Goal: Task Accomplishment & Management: Complete application form

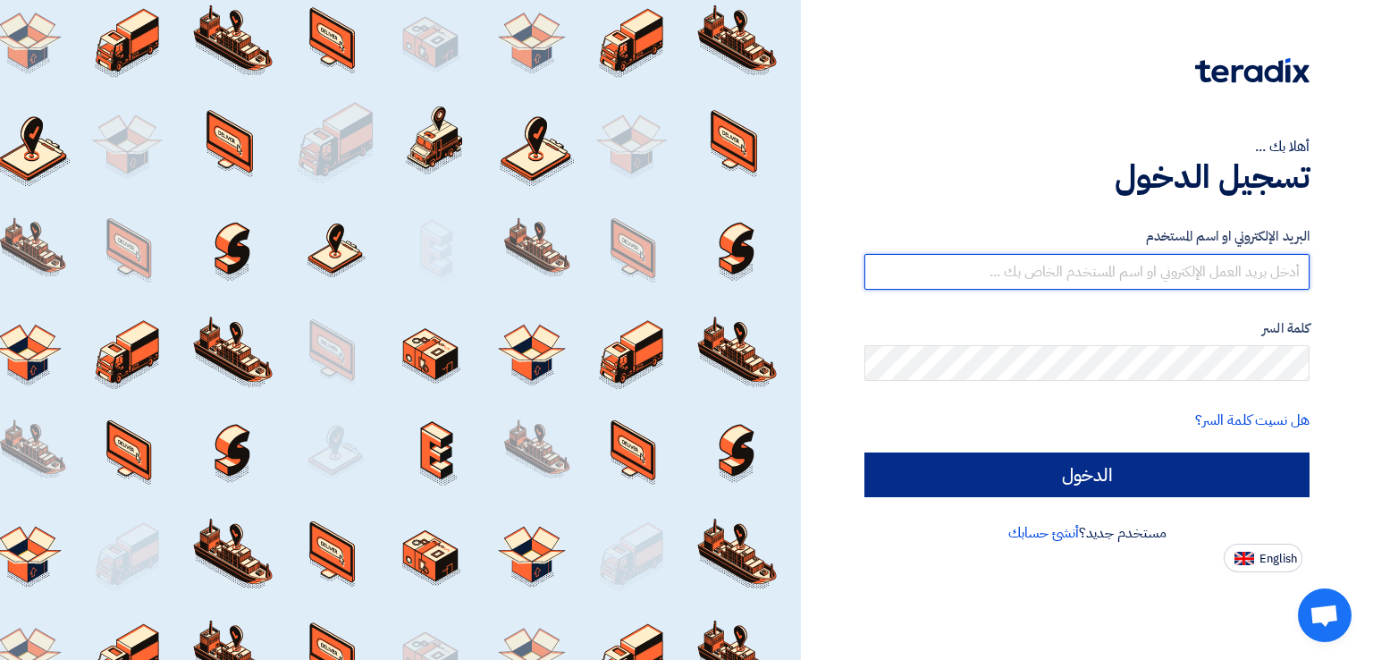
type input "[EMAIL_ADDRESS][DOMAIN_NAME]"
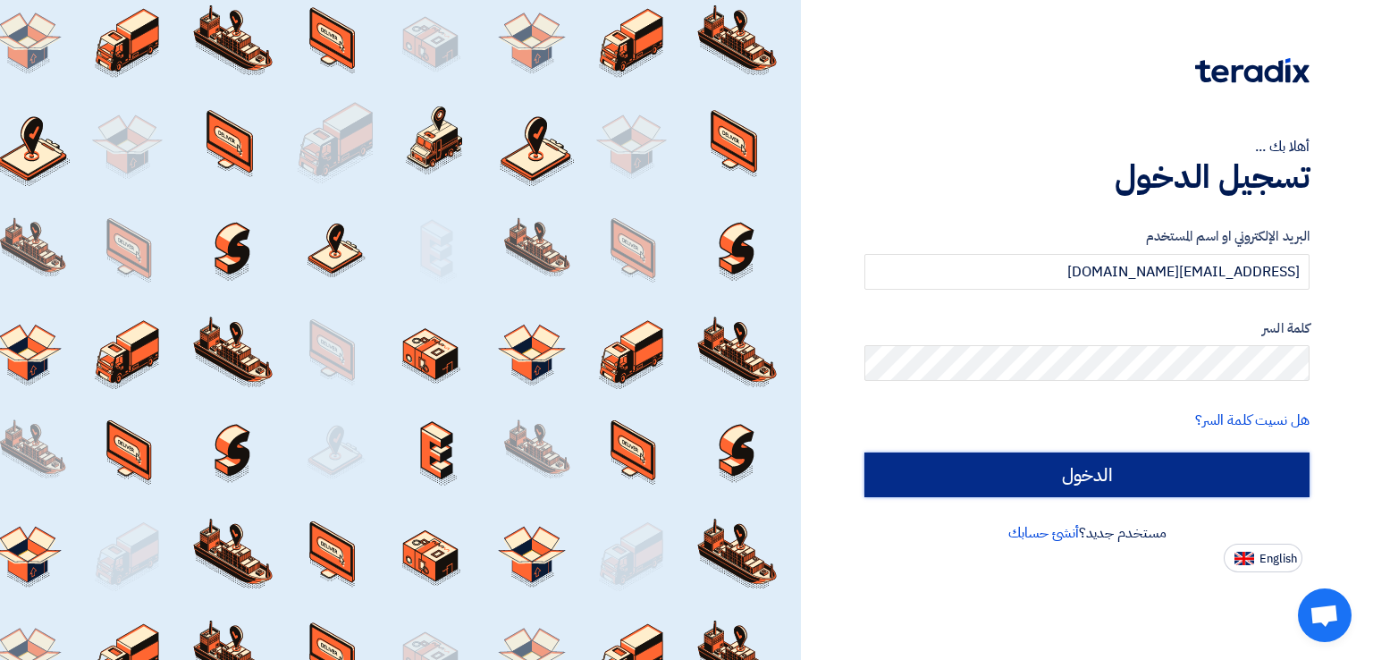
click at [695, 453] on input "الدخول" at bounding box center [1086, 474] width 445 height 45
type input "Sign in"
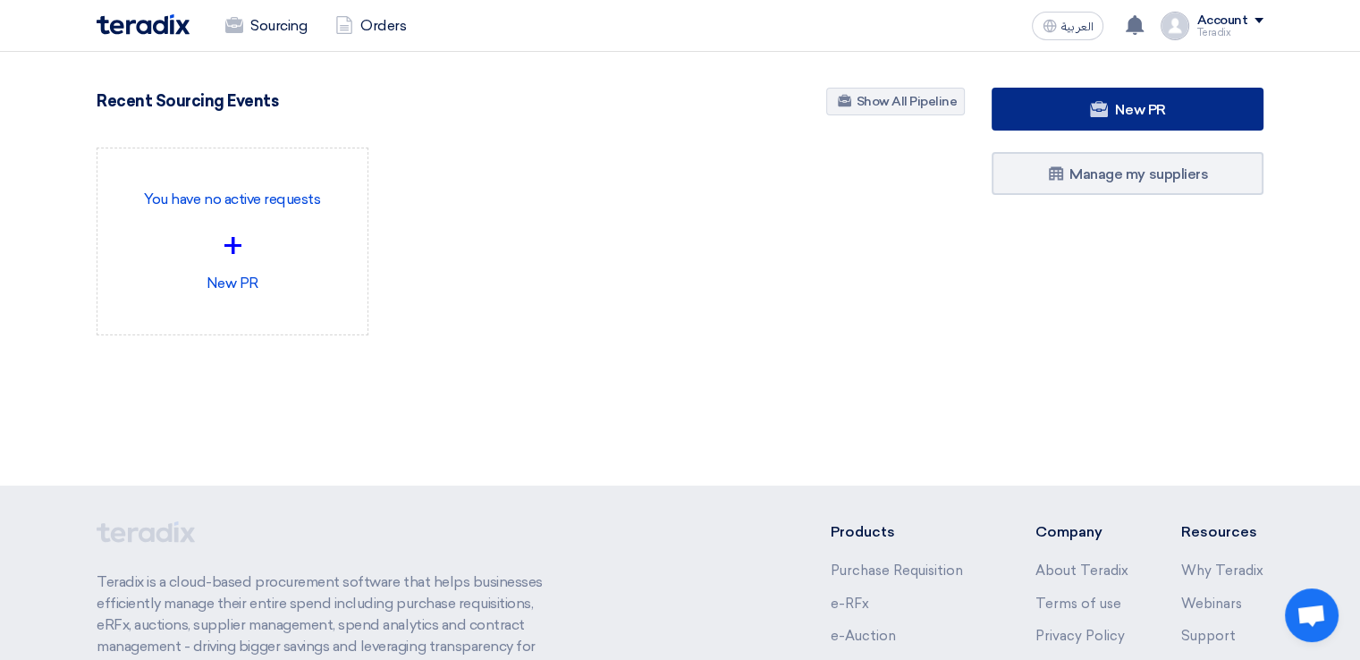
click at [695, 122] on link "New PR" at bounding box center [1127, 109] width 272 height 43
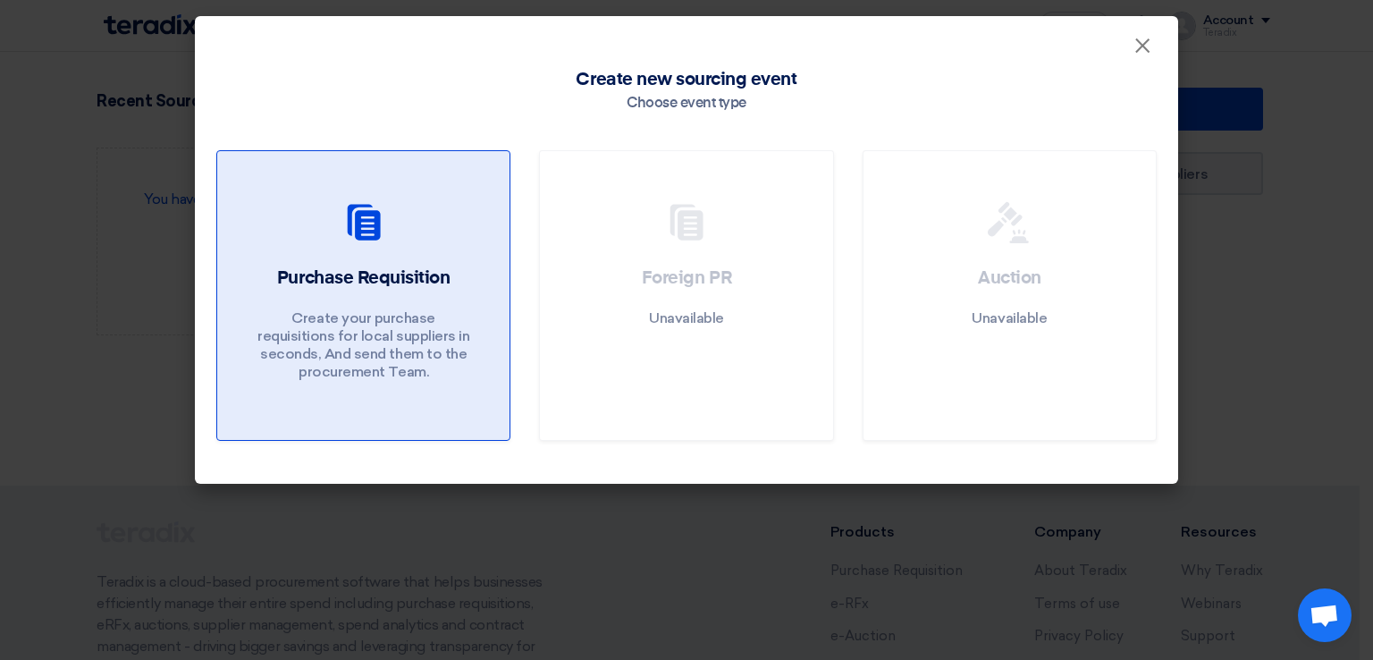
click at [466, 290] on div "Purchase Requisition Create your purchase requisitions for local suppliers in s…" at bounding box center [363, 328] width 249 height 124
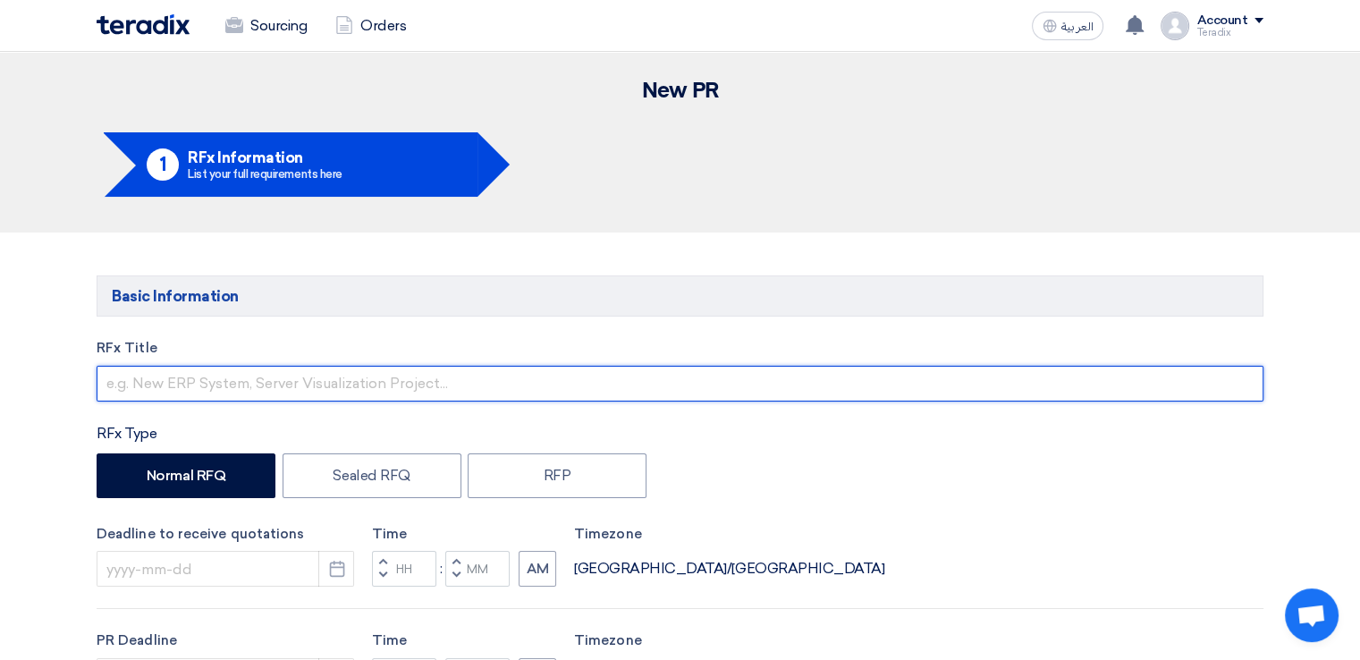
click at [414, 380] on input "text" at bounding box center [680, 384] width 1167 height 36
paste input "ARCC"
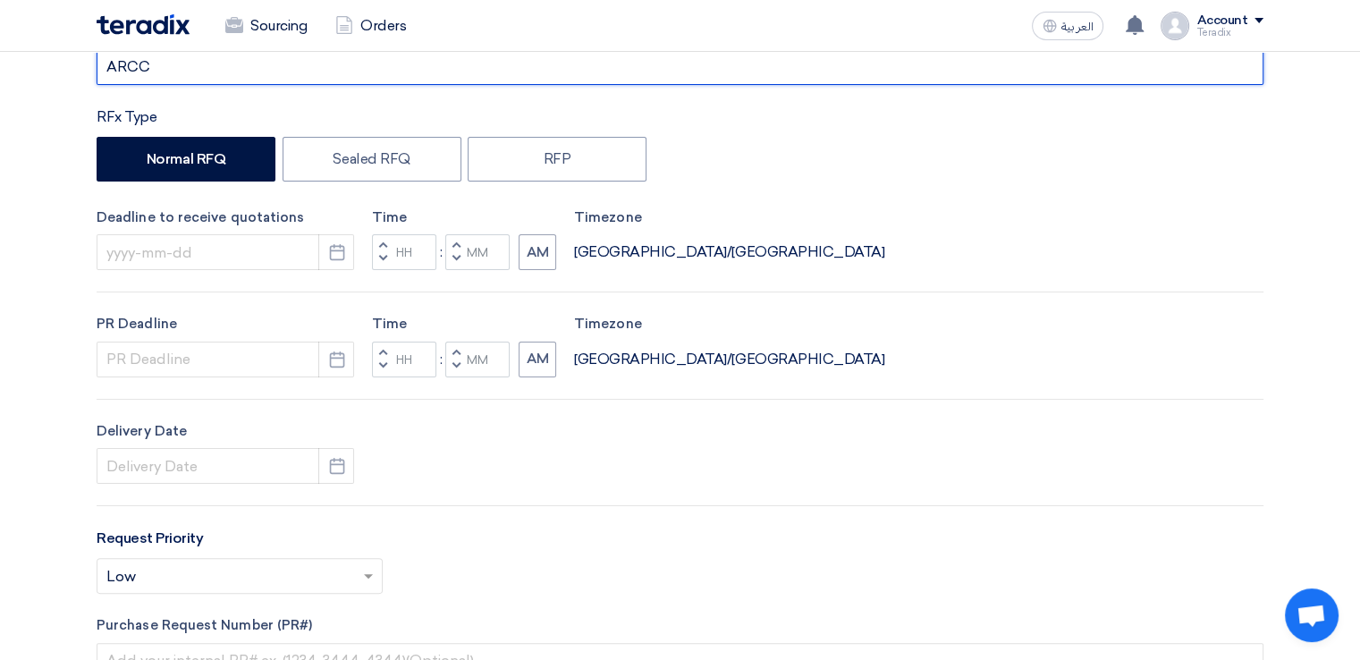
scroll to position [319, 0]
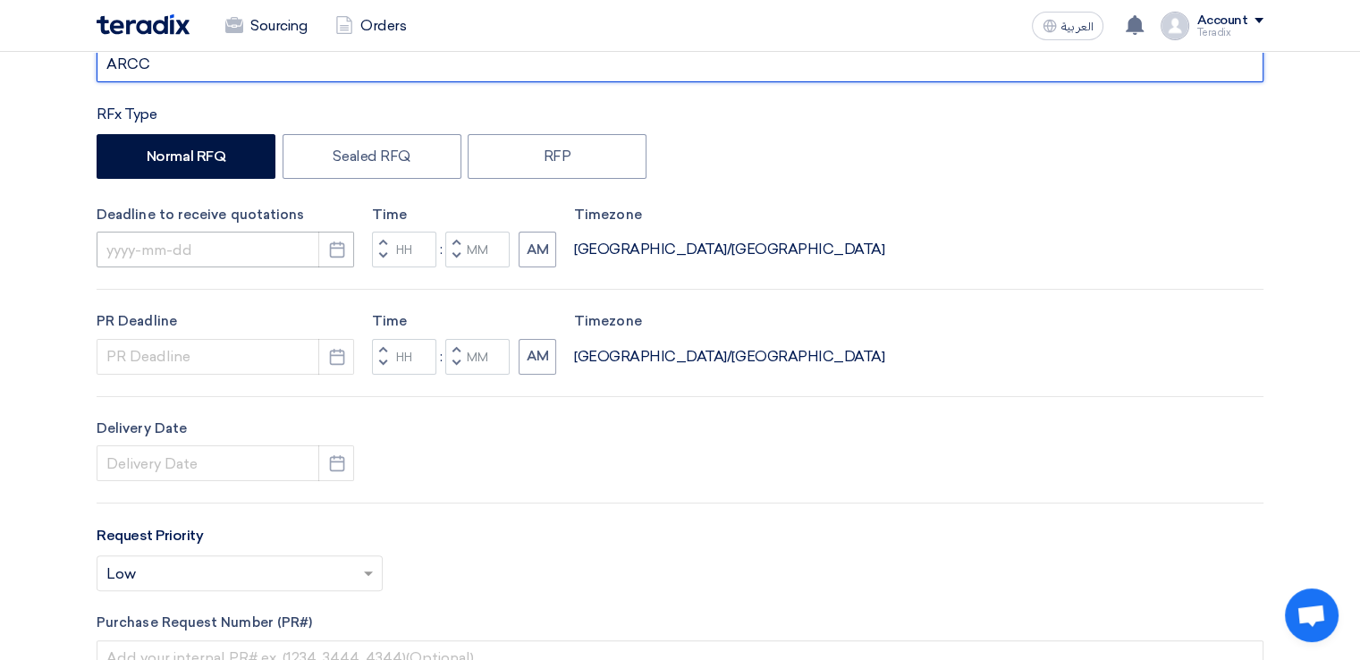
type input "ARCC"
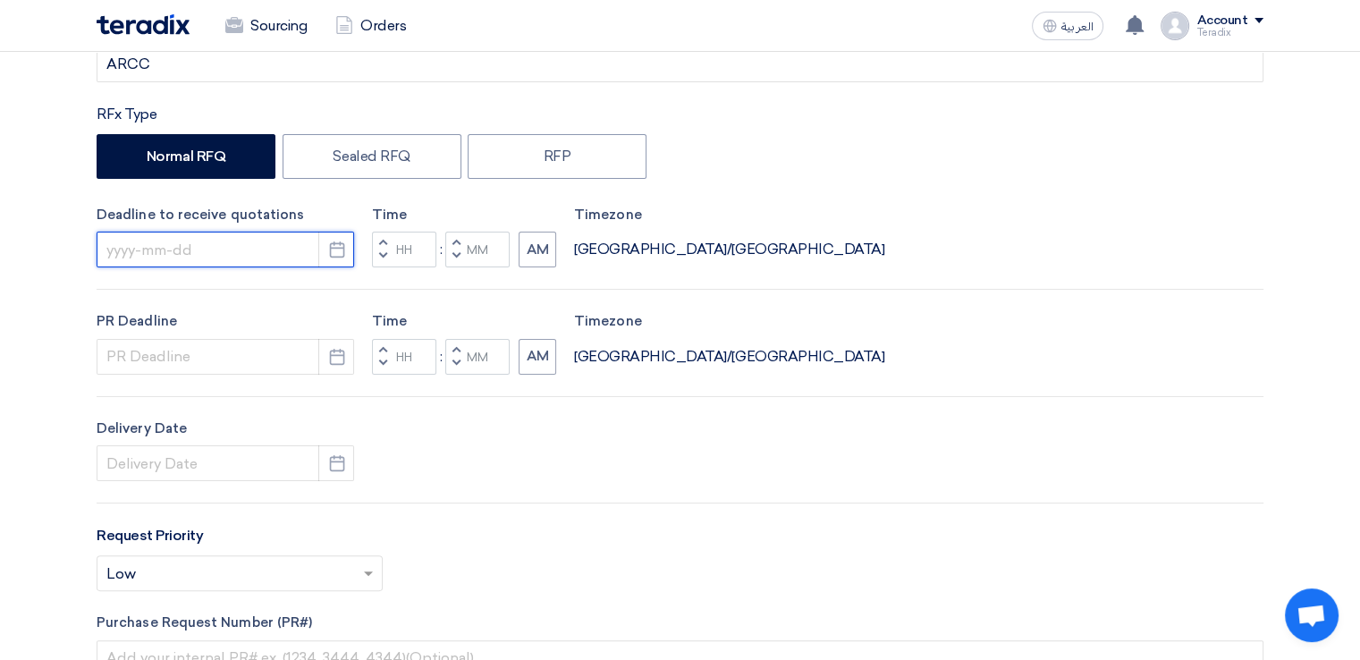
click at [236, 244] on input at bounding box center [225, 250] width 257 height 36
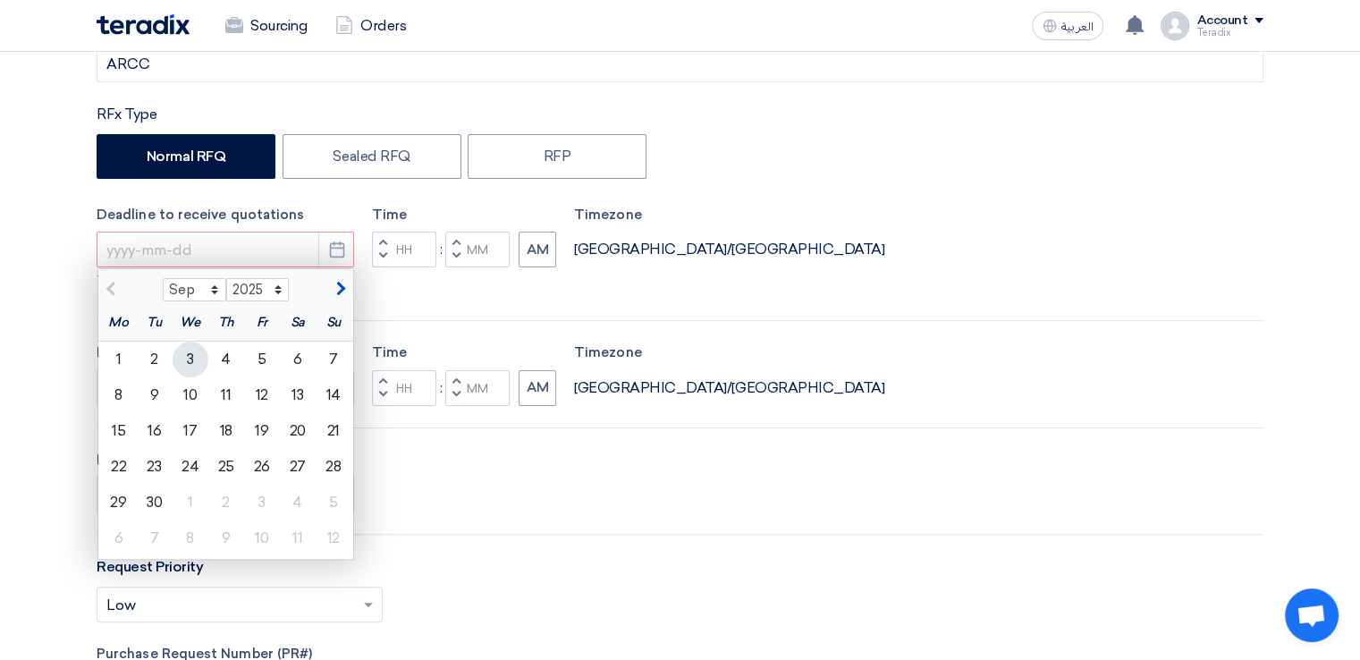
click at [183, 367] on div "3" at bounding box center [191, 360] width 36 height 36
type input "[DATE]"
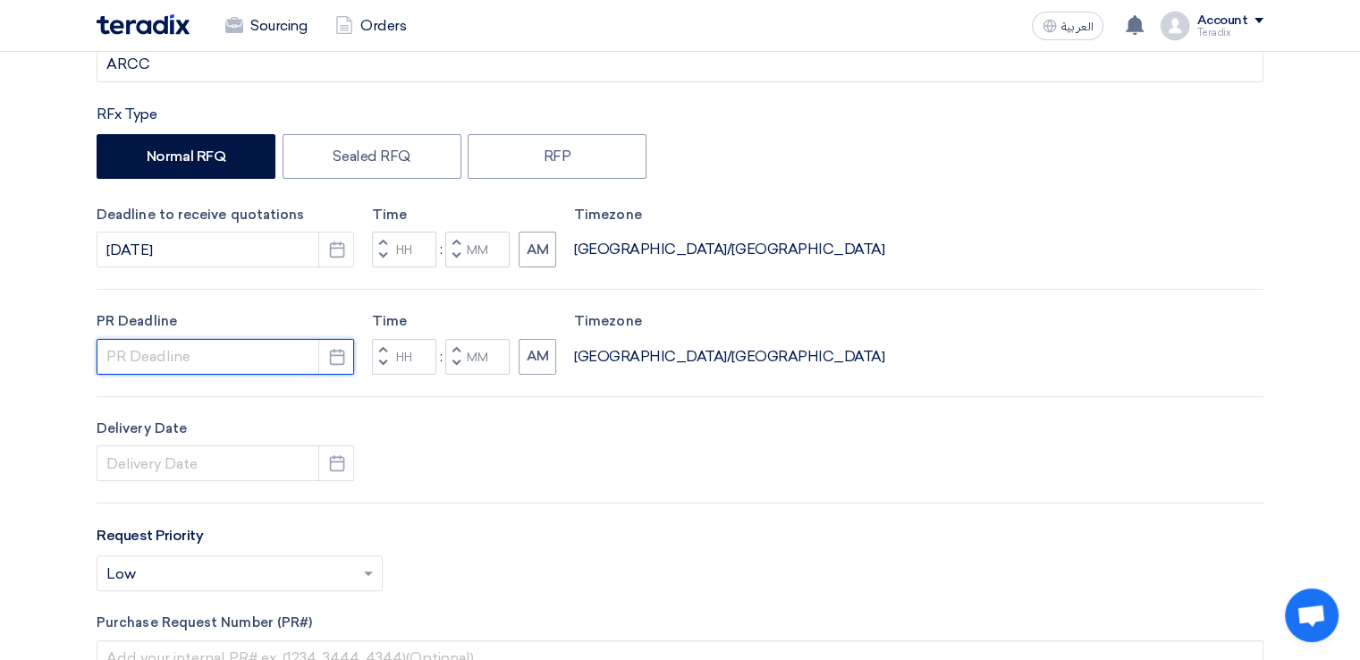
click at [183, 367] on input at bounding box center [225, 357] width 257 height 36
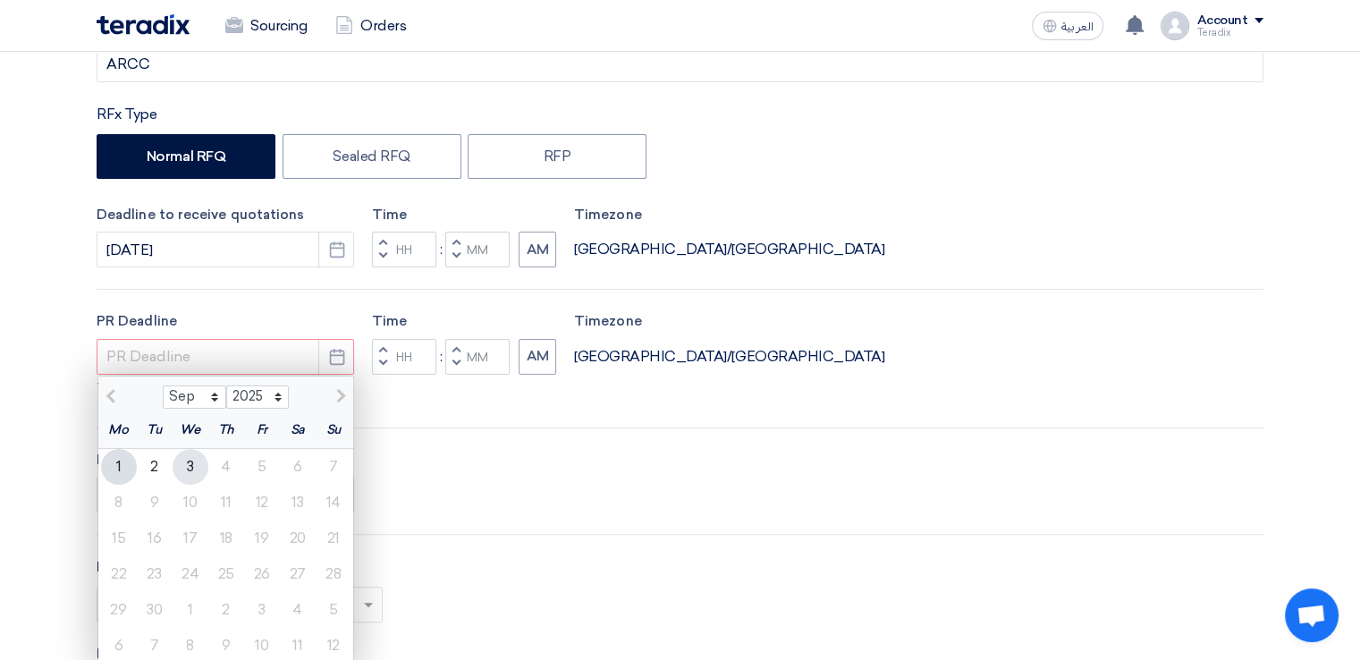
click at [192, 457] on div "3" at bounding box center [191, 467] width 36 height 36
type input "[DATE]"
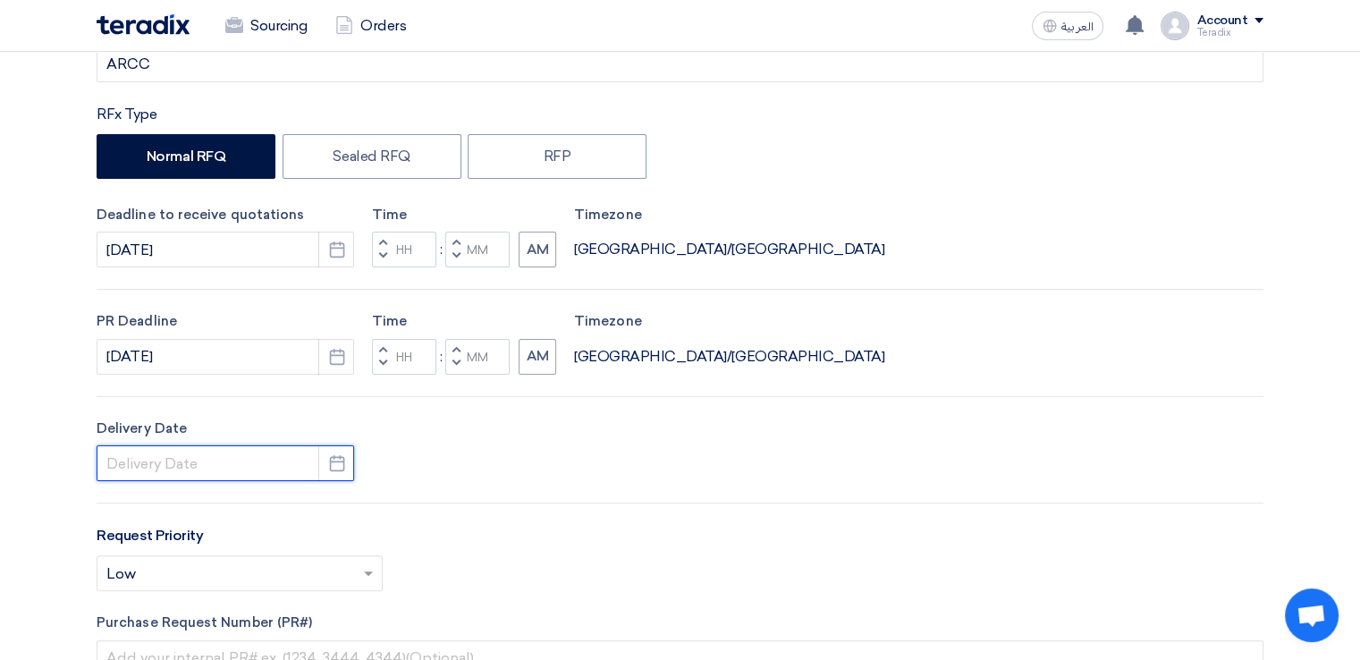
click at [194, 471] on input at bounding box center [225, 463] width 257 height 36
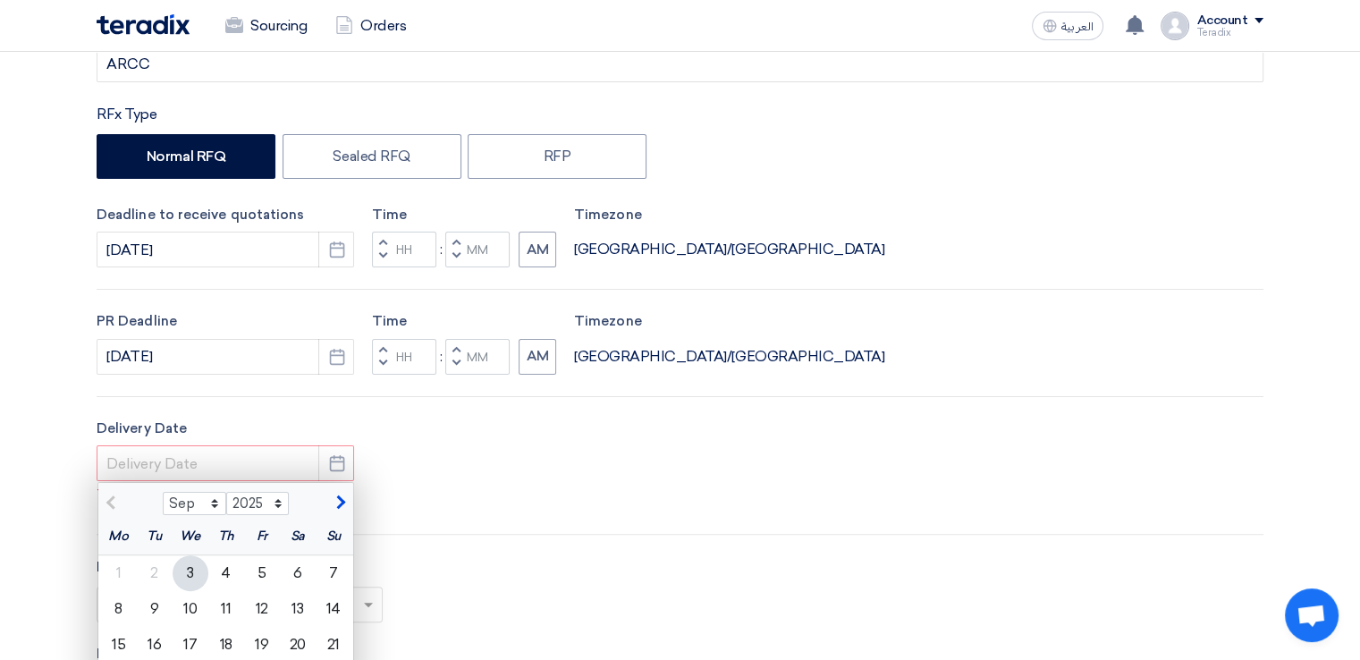
click at [190, 572] on div "3" at bounding box center [191, 573] width 36 height 36
type input "[DATE]"
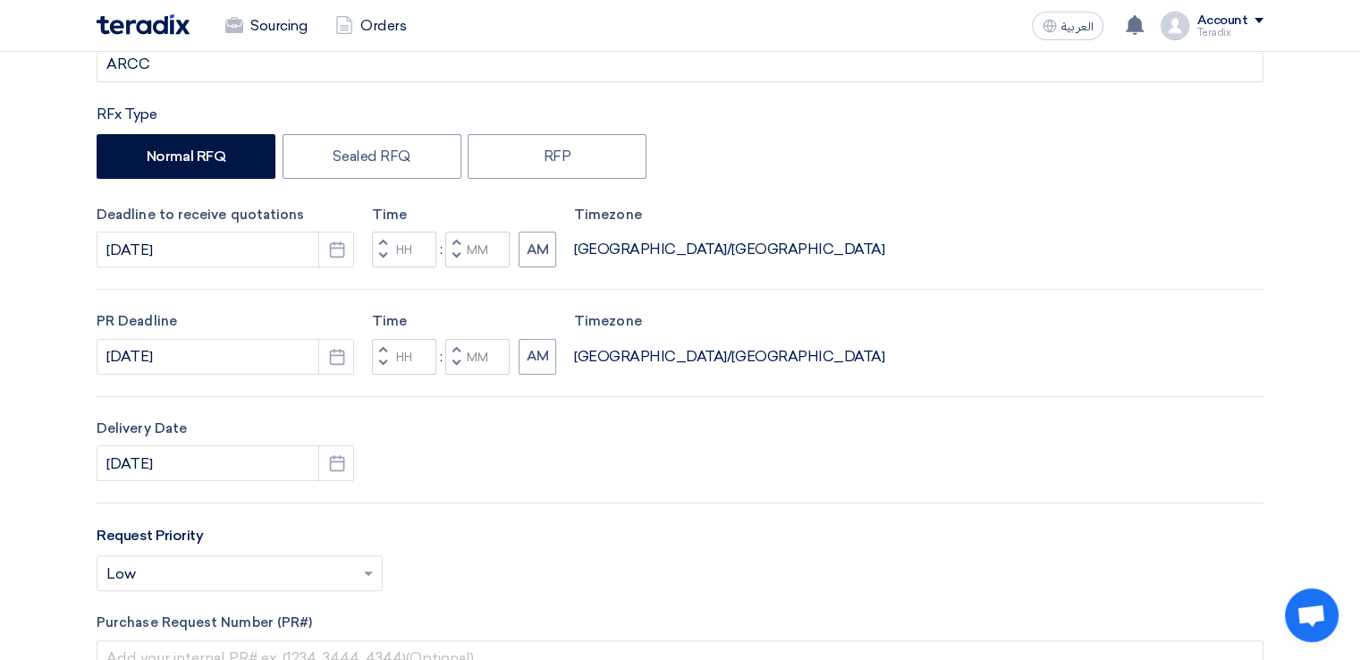
click at [459, 366] on button "Decrement minutes" at bounding box center [455, 363] width 21 height 22
type input "11"
type input "59"
click at [454, 258] on span "button" at bounding box center [456, 255] width 6 height 11
type input "11"
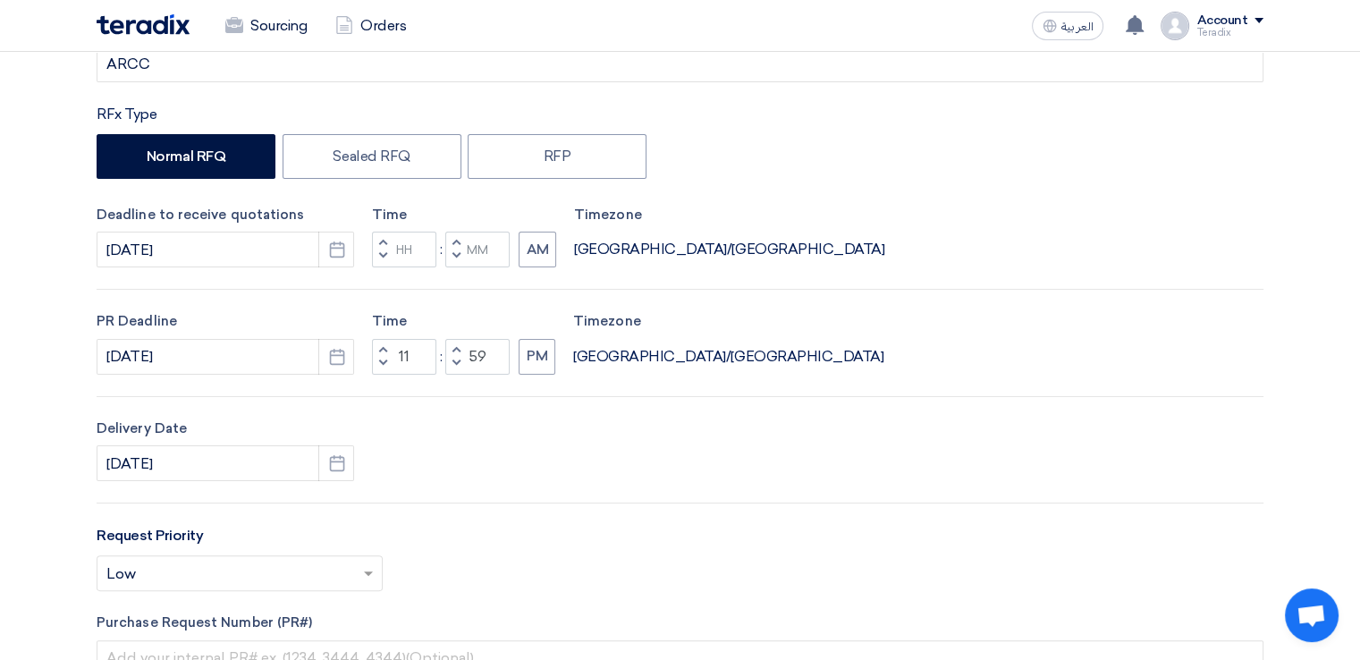
type input "59"
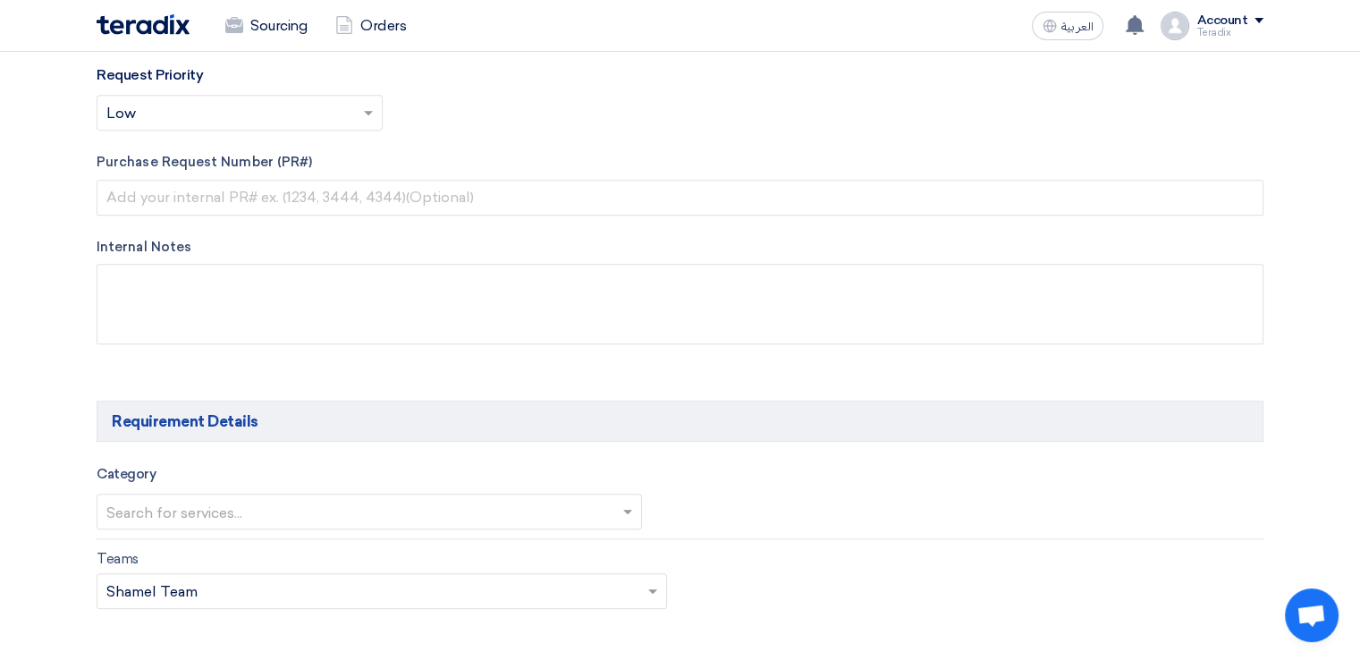
scroll to position [799, 0]
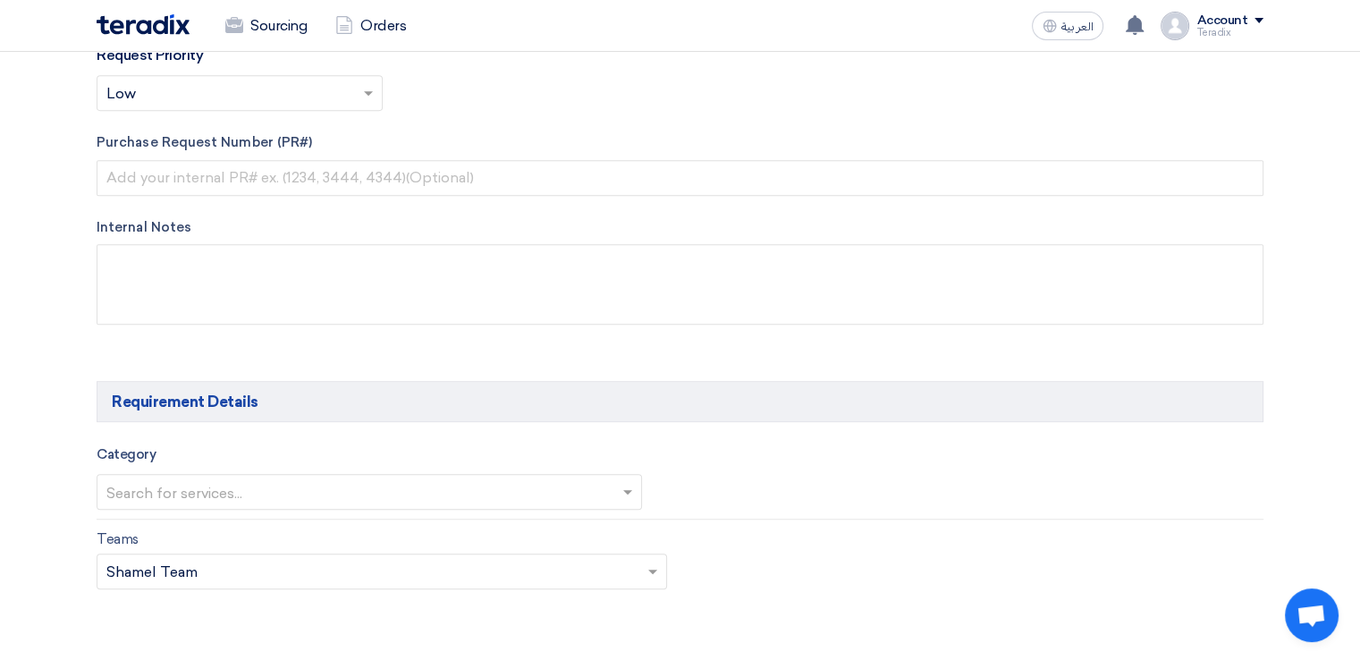
click at [620, 326] on div "Internal Notes" at bounding box center [680, 274] width 1167 height 114
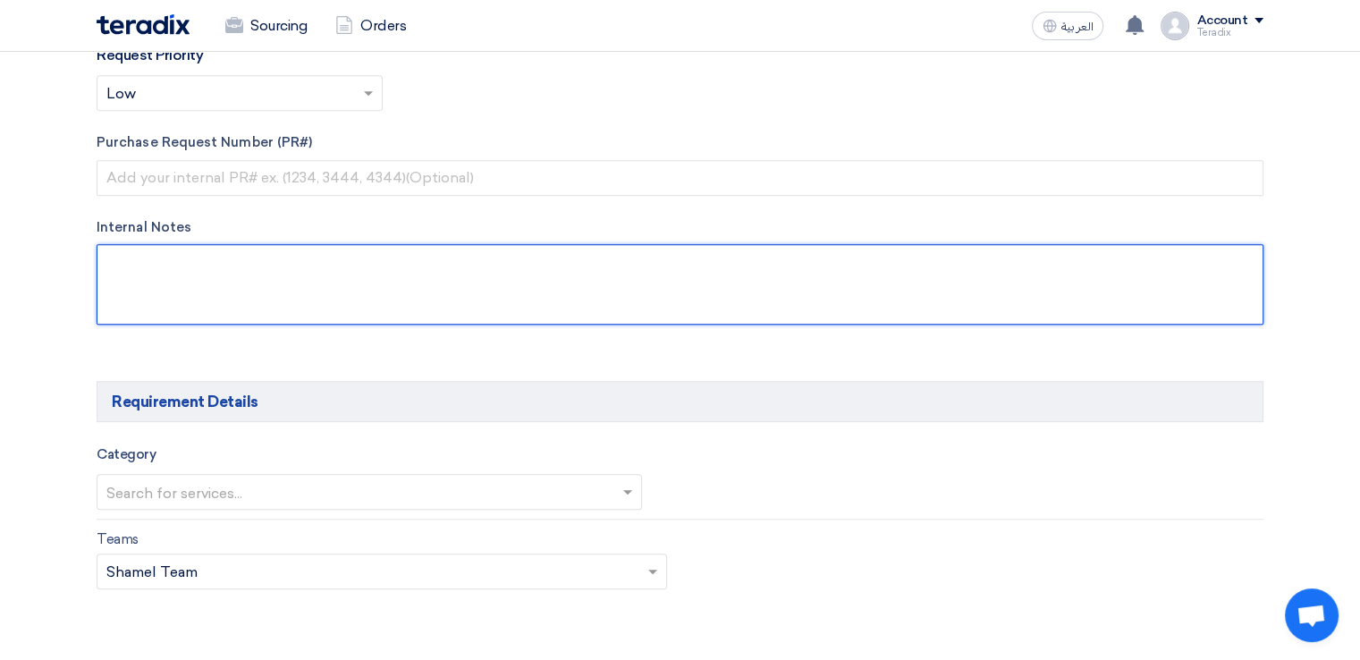
click at [615, 301] on textarea at bounding box center [680, 284] width 1167 height 80
paste textarea "[PERSON_NAME] Procurement Officer"
click at [426, 245] on textarea at bounding box center [680, 284] width 1167 height 80
paste textarea "[EMAIL_ADDRESS][DOMAIN_NAME]"
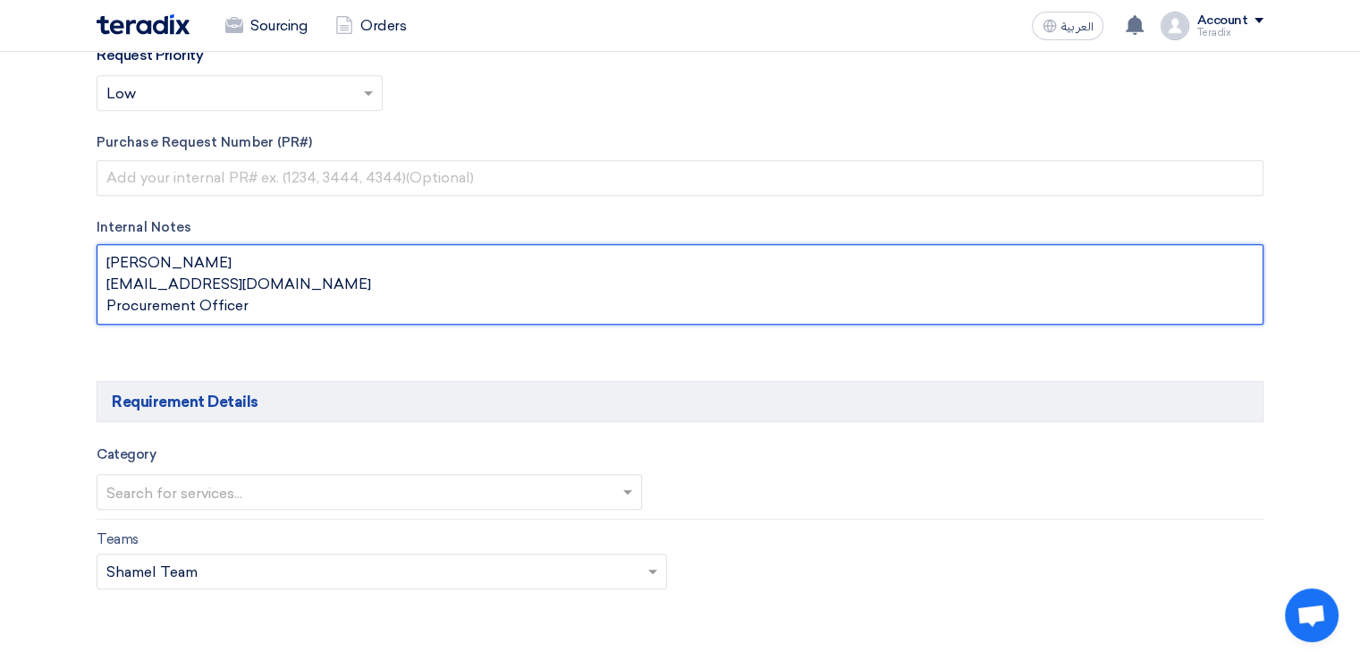
scroll to position [12, 0]
paste textarea "Al Rushaid Construction Co., Ltd. (ARCC)"
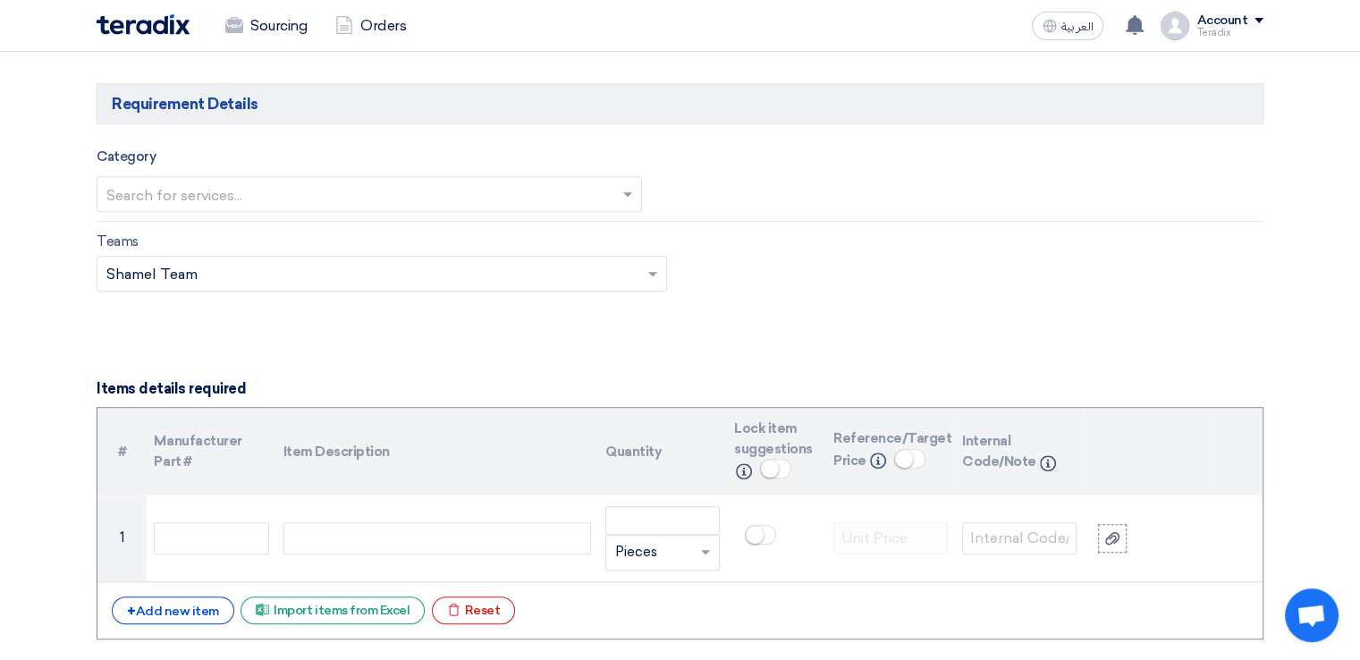
scroll to position [1105, 0]
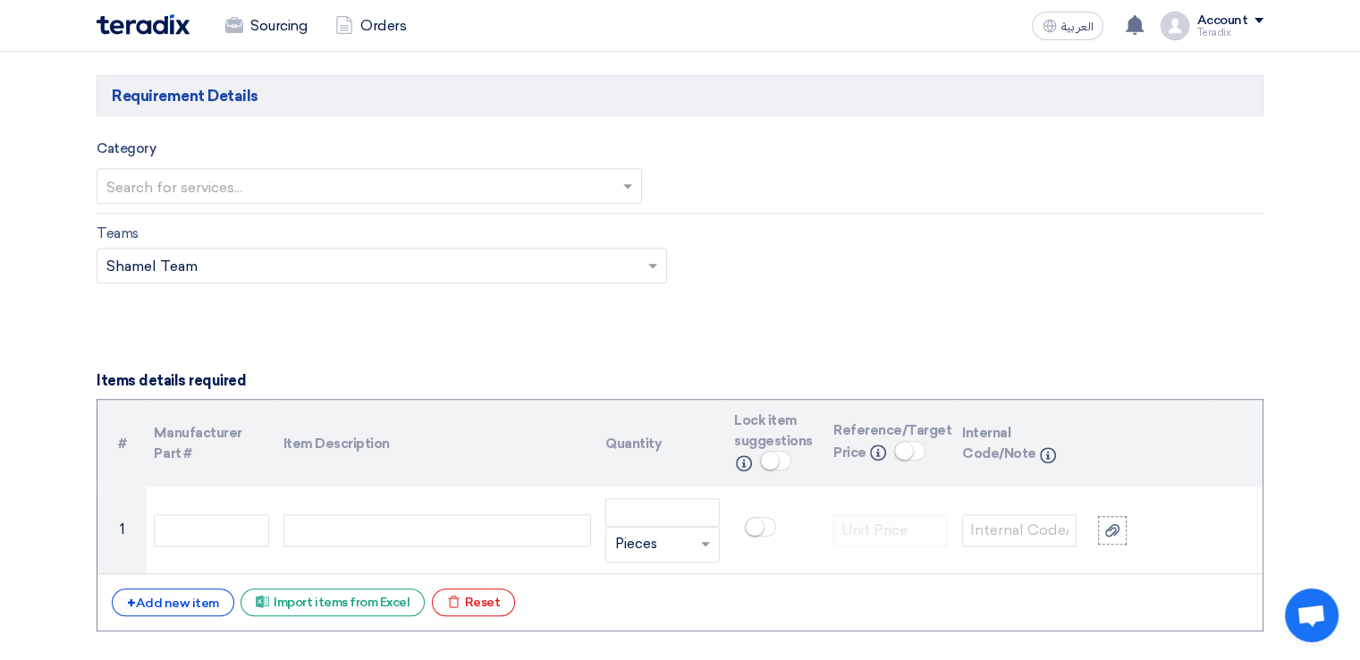
type textarea "[PERSON_NAME] [EMAIL_ADDRESS][DOMAIN_NAME] Procurement Officer Al Rushaid Const…"
click at [527, 188] on input "text" at bounding box center [360, 188] width 508 height 30
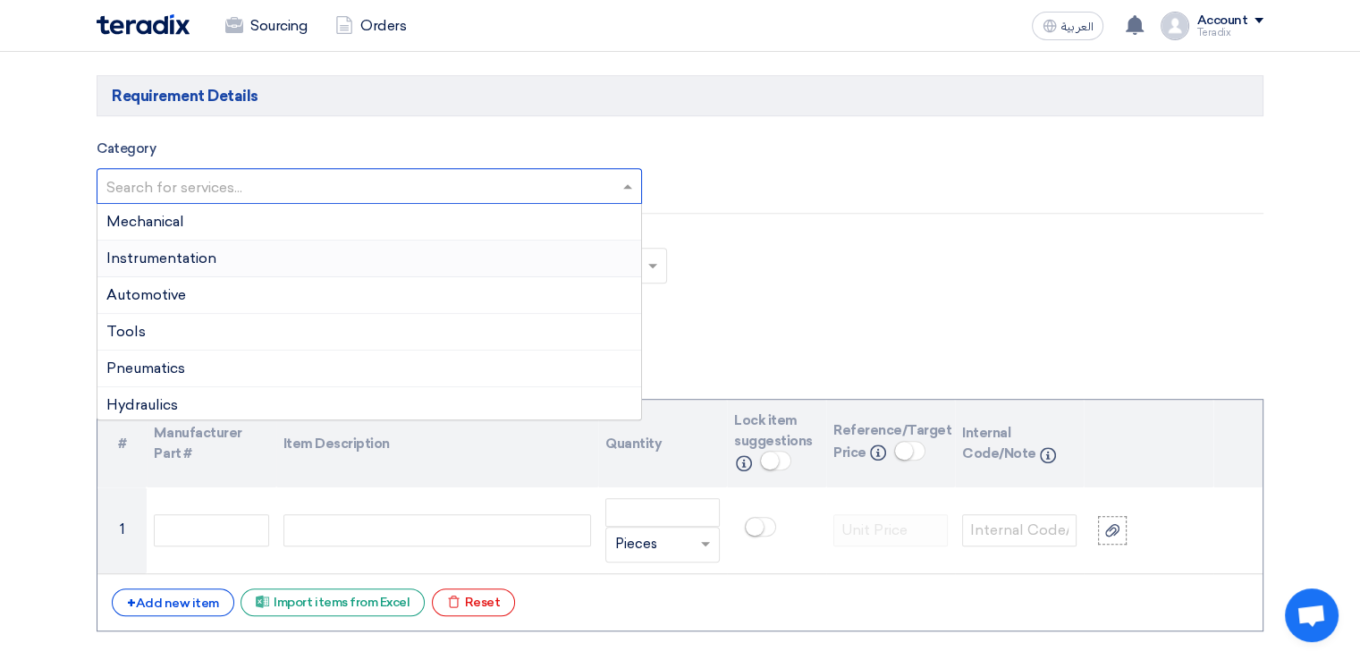
click at [522, 262] on div "Instrumentation" at bounding box center [369, 258] width 544 height 37
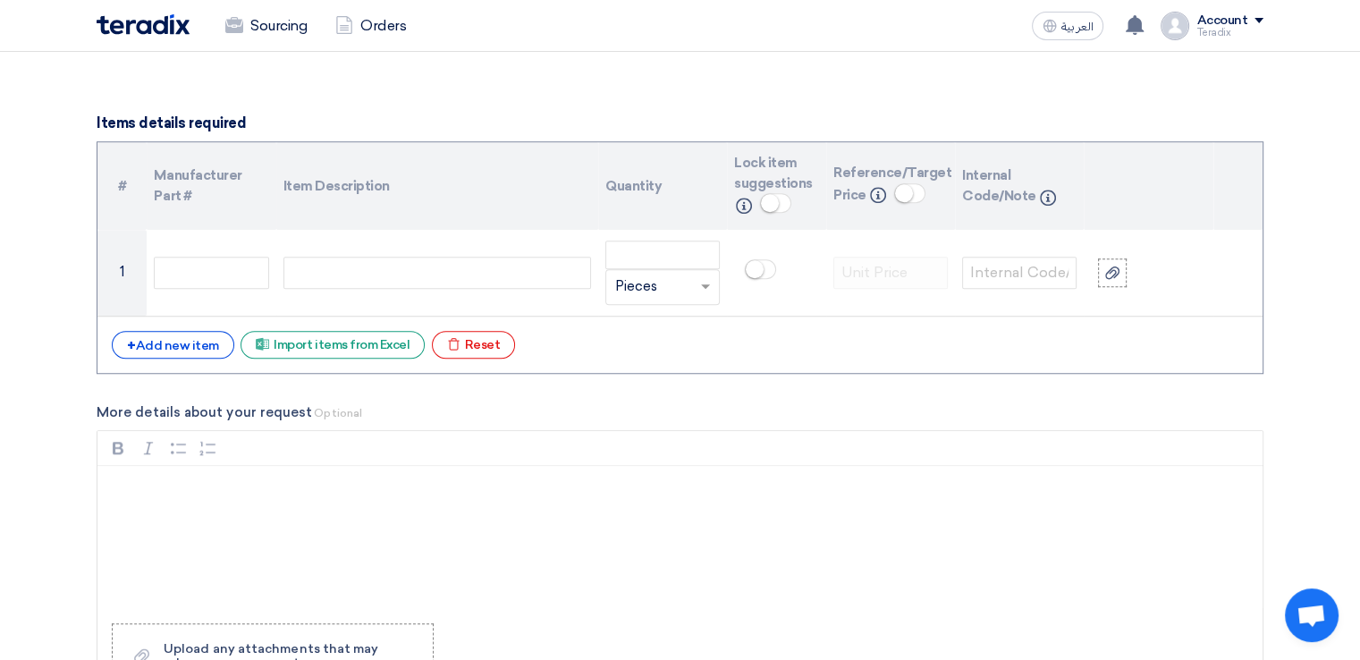
scroll to position [1390, 0]
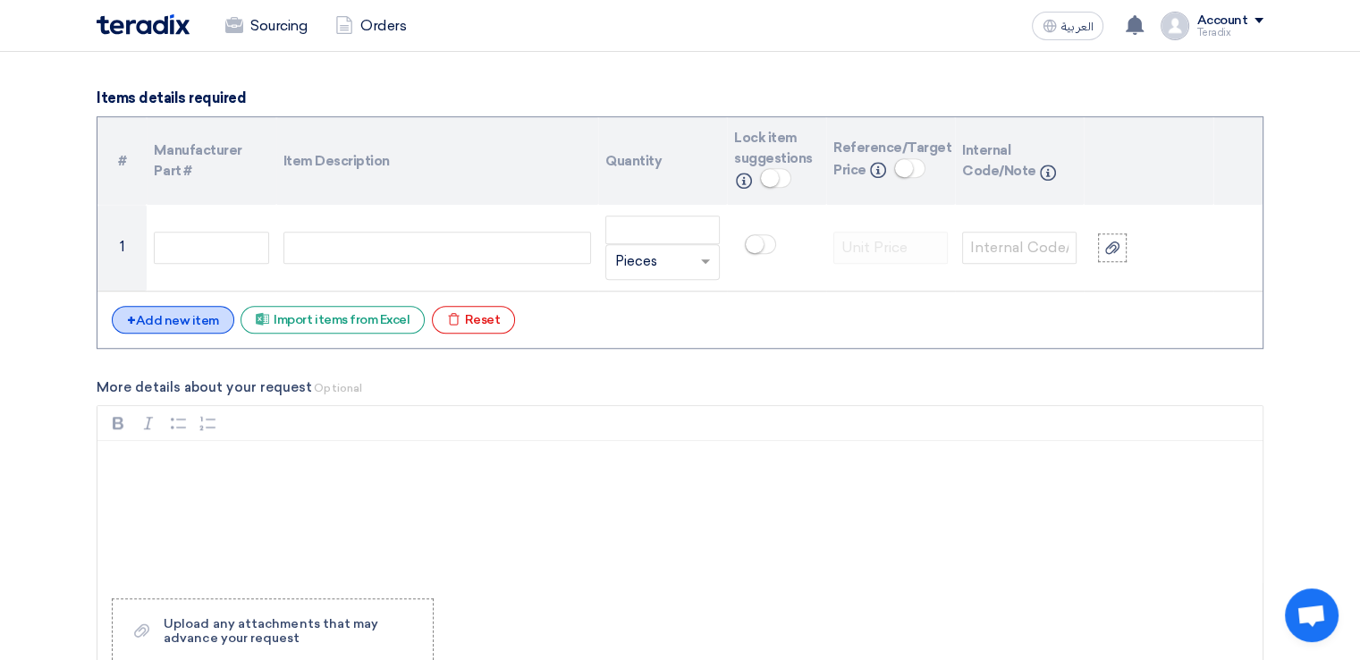
click at [201, 312] on div "+ Add new item" at bounding box center [173, 320] width 122 height 28
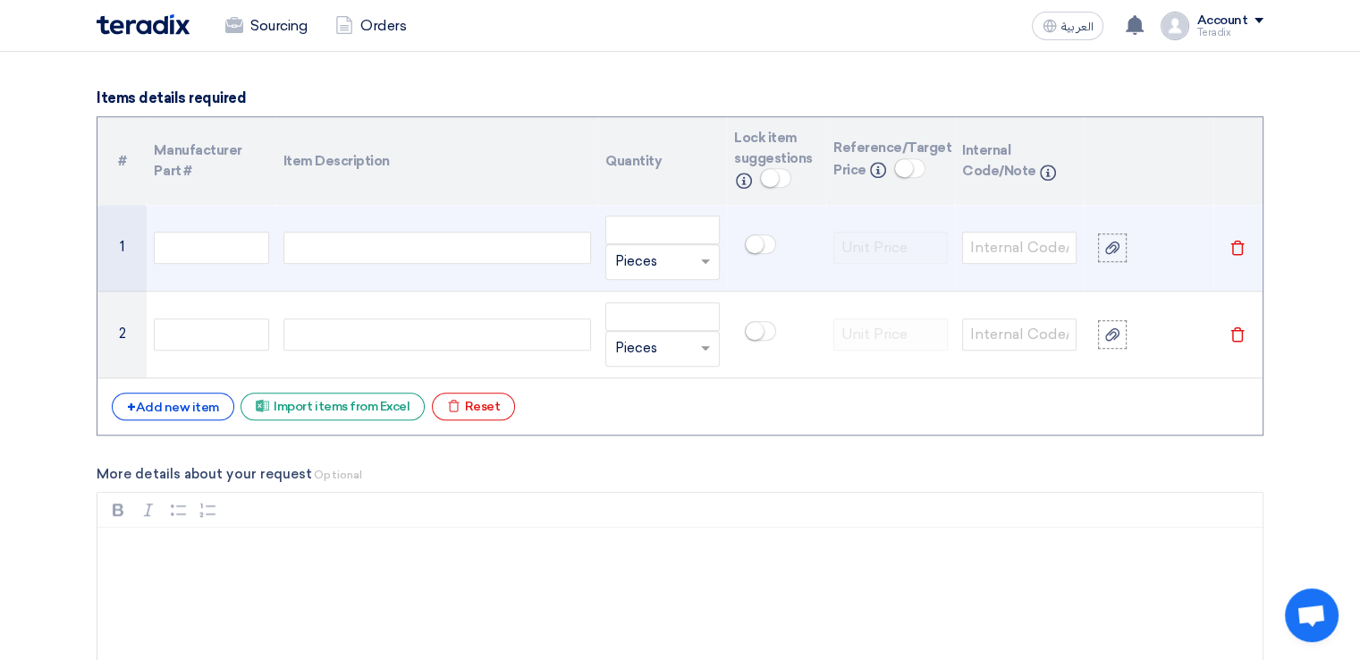
click at [375, 237] on div at bounding box center [437, 248] width 308 height 32
paste div
click at [641, 233] on input "number" at bounding box center [662, 229] width 114 height 29
paste input "500"
type input "500"
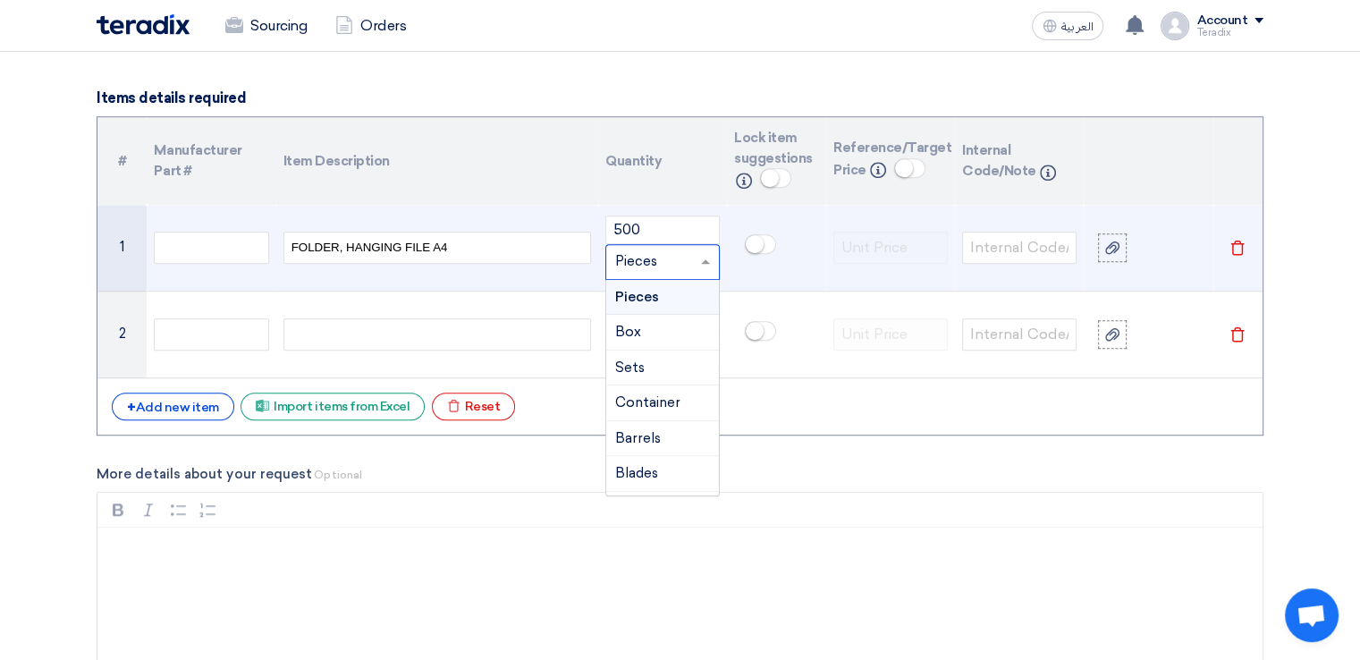
click at [654, 265] on input "text" at bounding box center [651, 262] width 73 height 29
paste input "PC"
type input "PC"
click at [656, 304] on div "Add type... "PC"" at bounding box center [662, 297] width 113 height 35
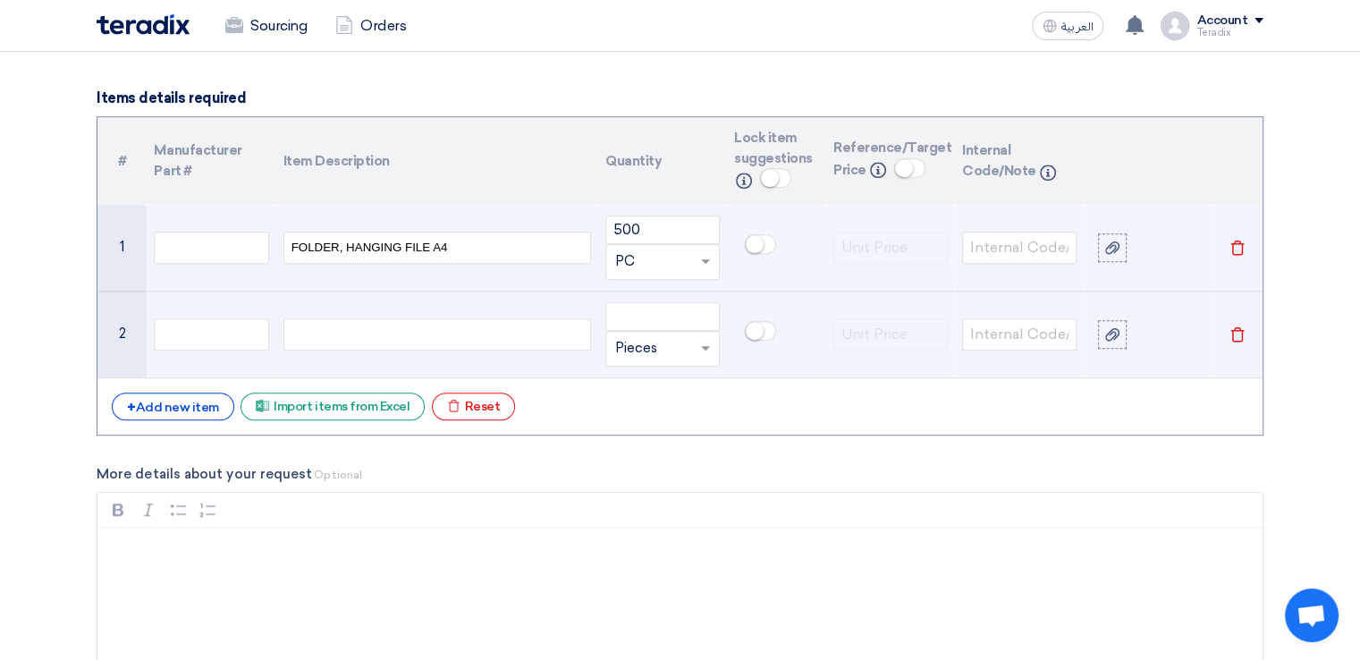
click at [427, 334] on div at bounding box center [437, 334] width 308 height 32
paste div
click at [630, 313] on input "number" at bounding box center [662, 316] width 114 height 29
paste input "3"
type input "3"
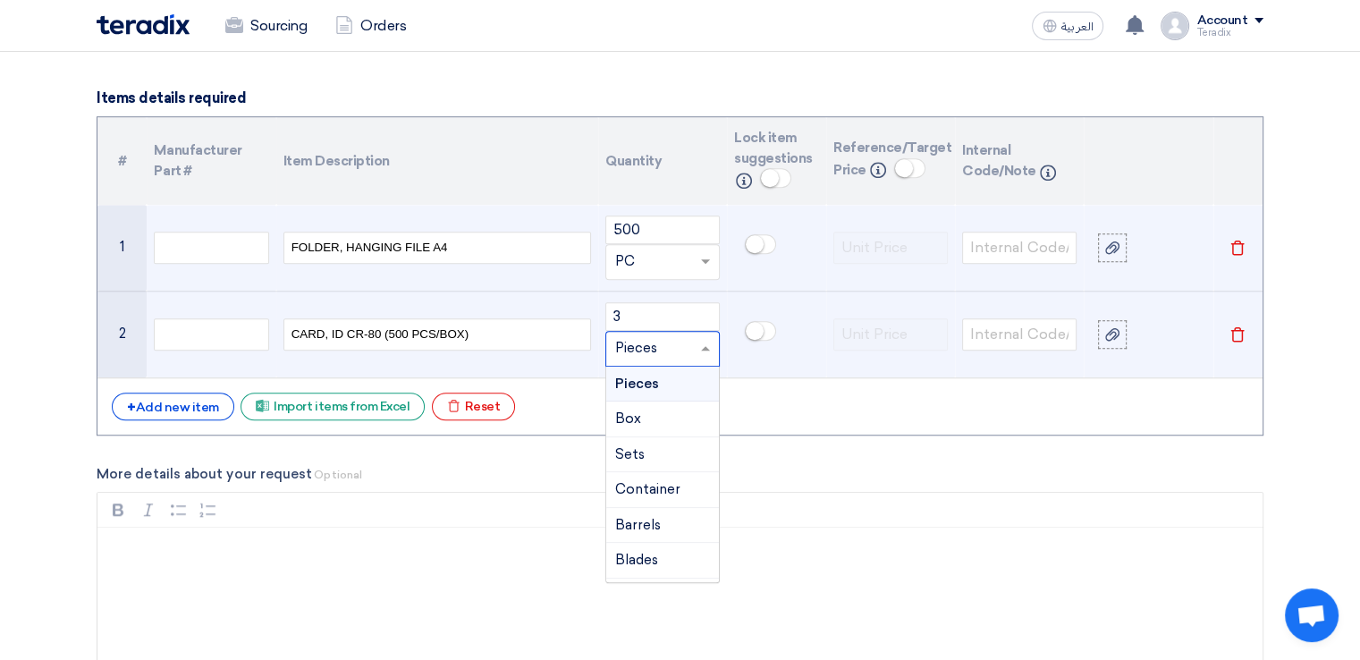
click at [640, 349] on input "text" at bounding box center [651, 348] width 73 height 29
paste input "BX"
type input "BX"
click at [660, 384] on span "Add type..." at bounding box center [644, 384] width 58 height 13
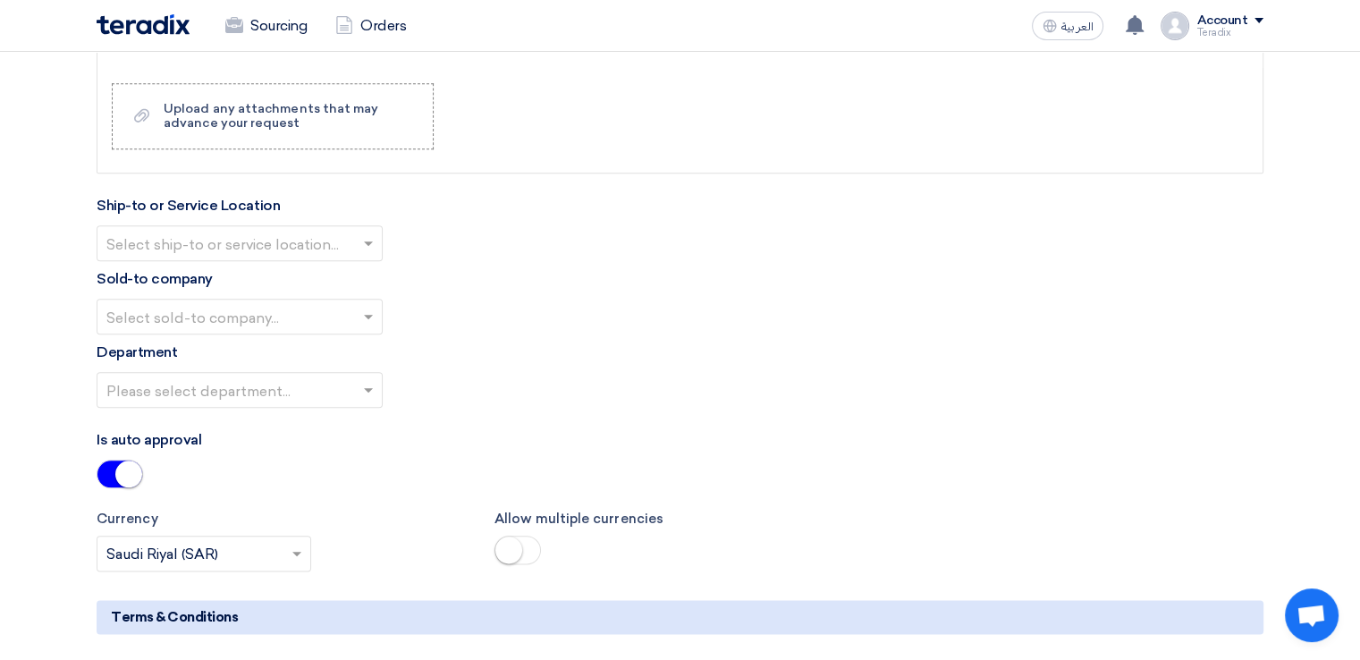
scroll to position [1995, 0]
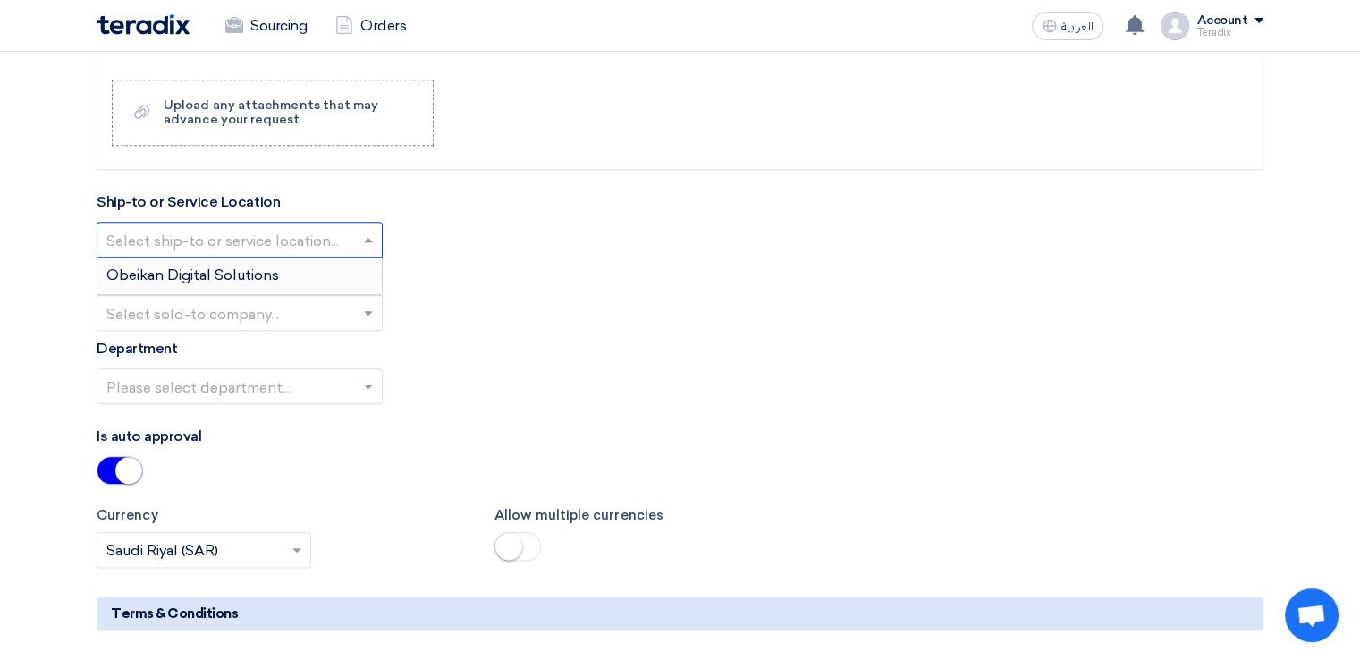
click at [207, 224] on div at bounding box center [239, 239] width 284 height 30
click at [216, 276] on span "Obeikan Digital Solutions" at bounding box center [192, 274] width 173 height 17
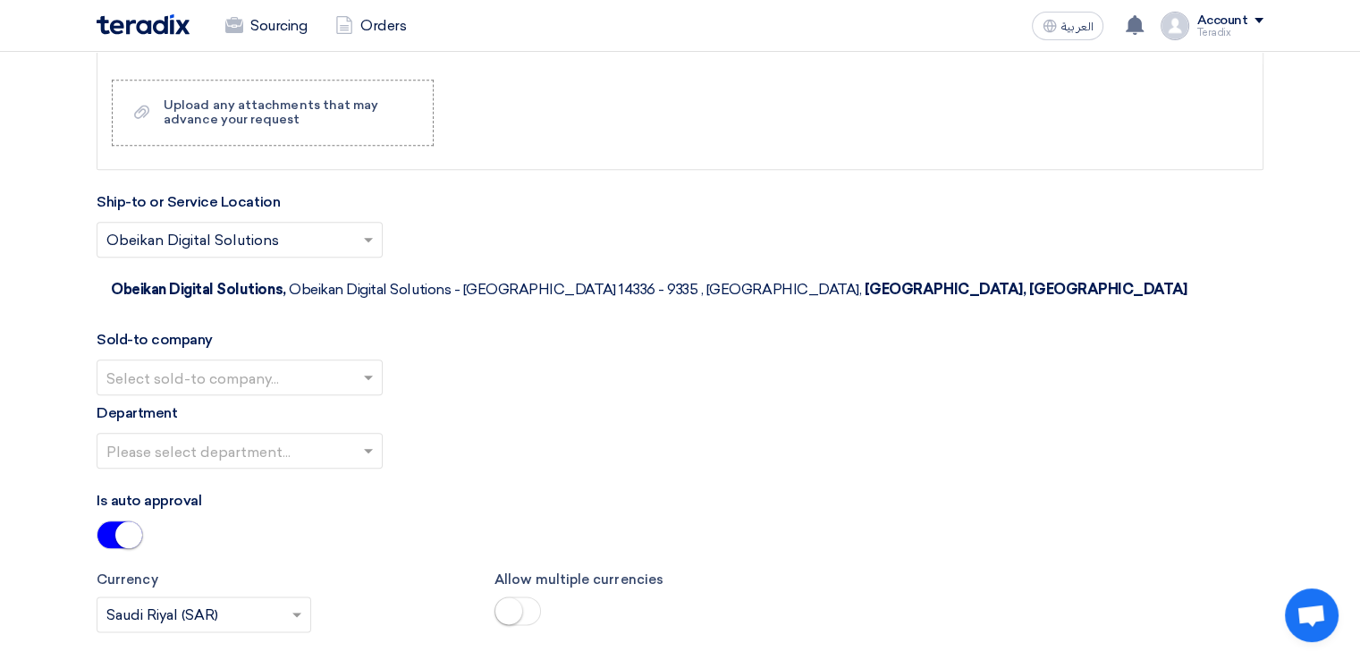
click at [221, 364] on input "text" at bounding box center [230, 379] width 249 height 30
click at [225, 404] on span "SHAMEL / Obeikan Digital Solutions" at bounding box center [230, 412] width 249 height 17
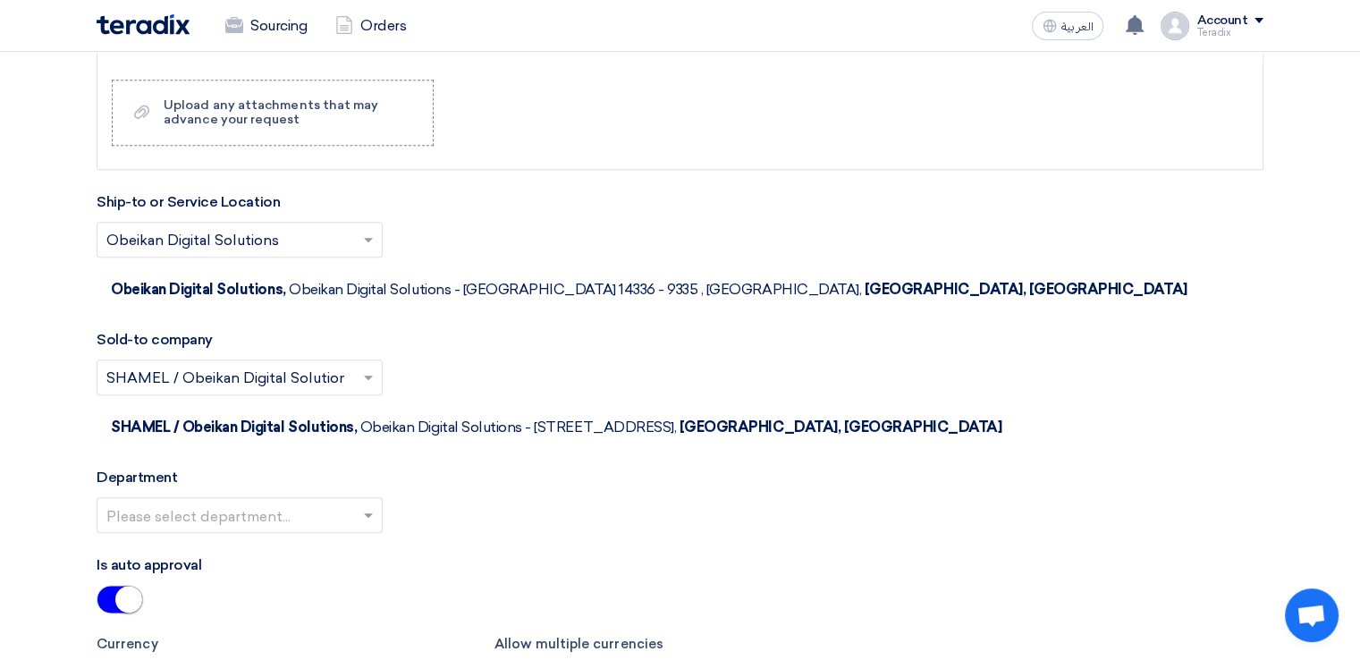
click at [224, 502] on input "text" at bounding box center [230, 517] width 249 height 30
click at [229, 542] on span "Procurement Department" at bounding box center [194, 550] width 177 height 17
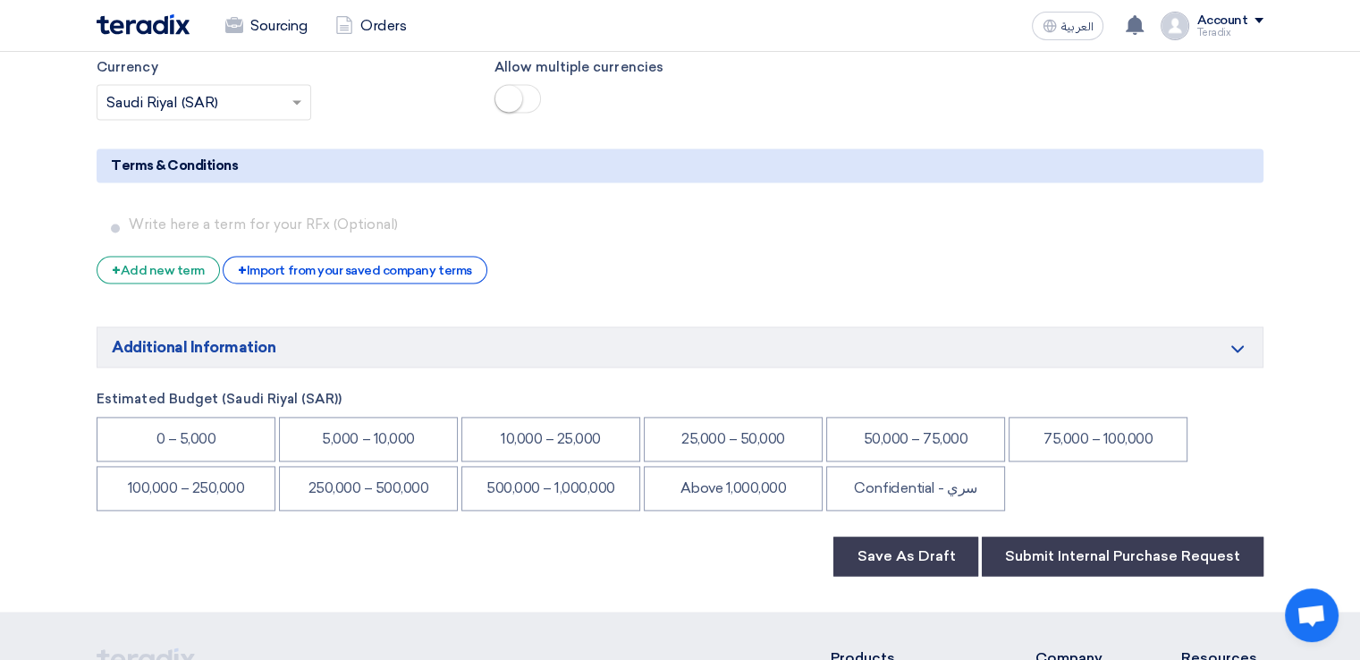
scroll to position [2600, 0]
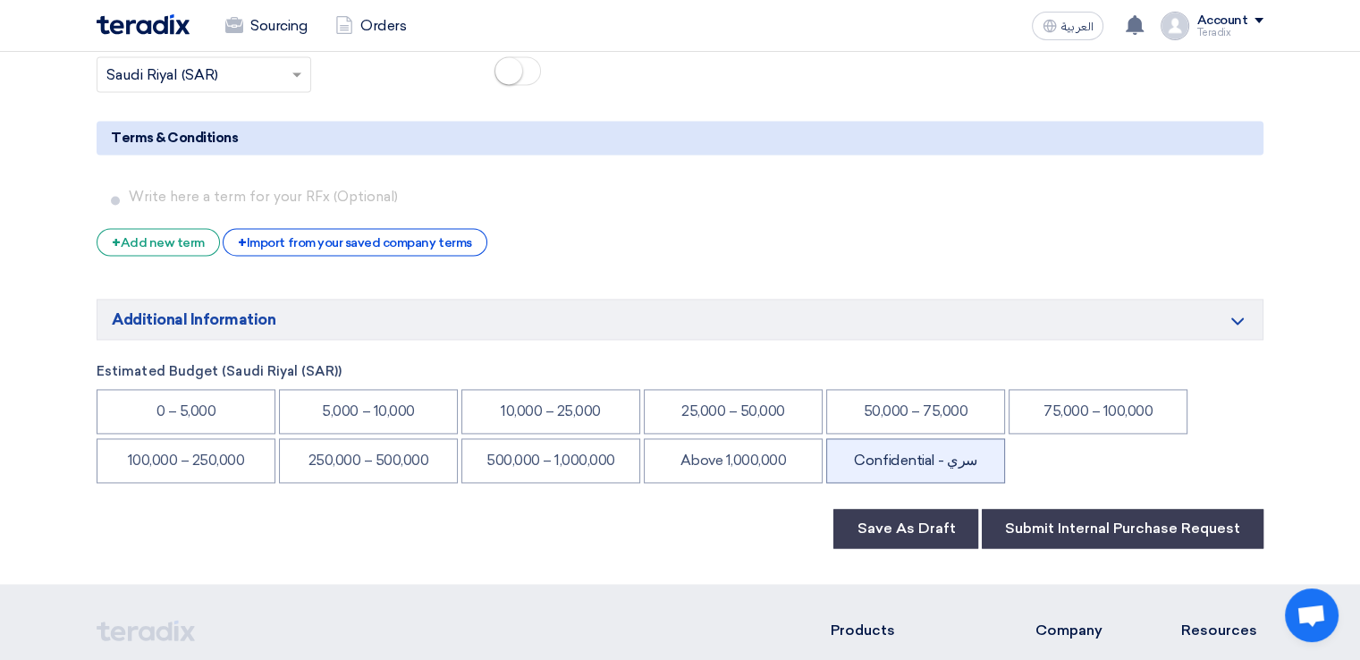
click at [695, 438] on li "Confidential - سري" at bounding box center [915, 460] width 179 height 45
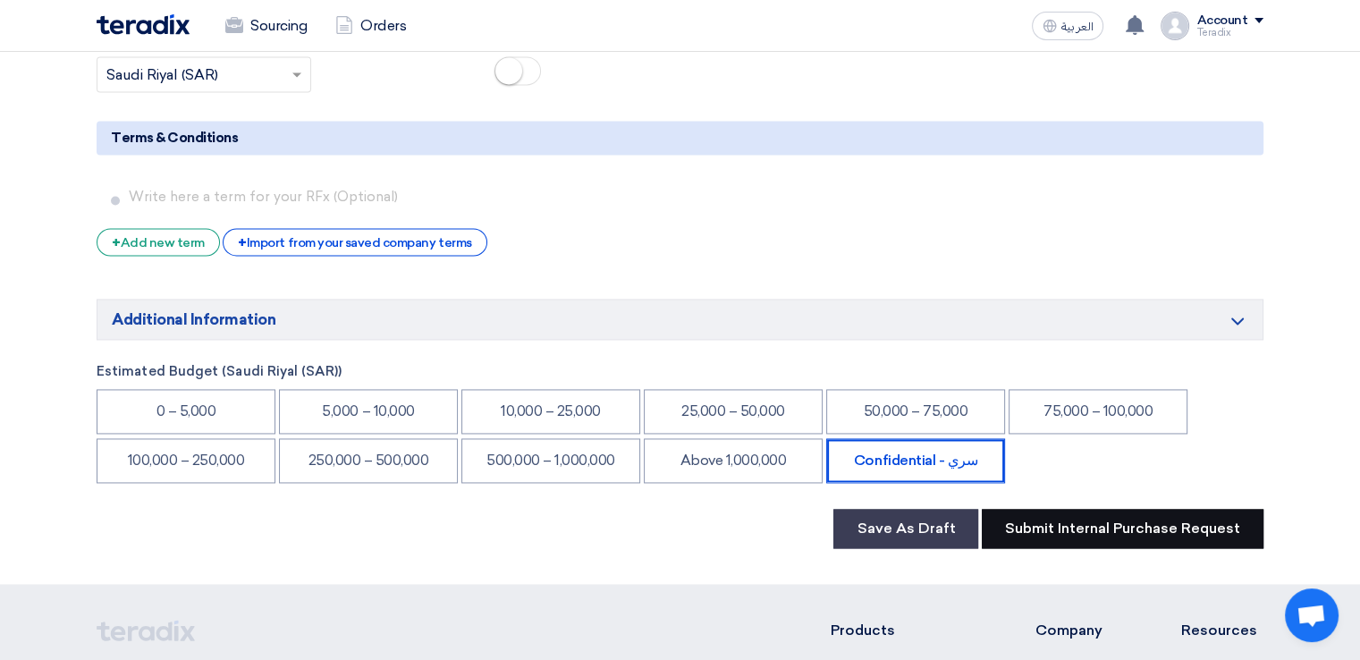
click at [695, 509] on button "Submit Internal Purchase Request" at bounding box center [1123, 528] width 282 height 39
